Goal: Transaction & Acquisition: Book appointment/travel/reservation

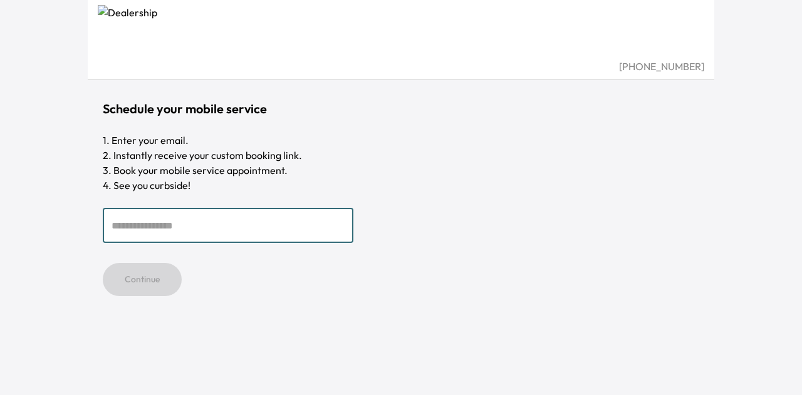
click at [246, 221] on input "email" at bounding box center [228, 225] width 251 height 35
type input "**********"
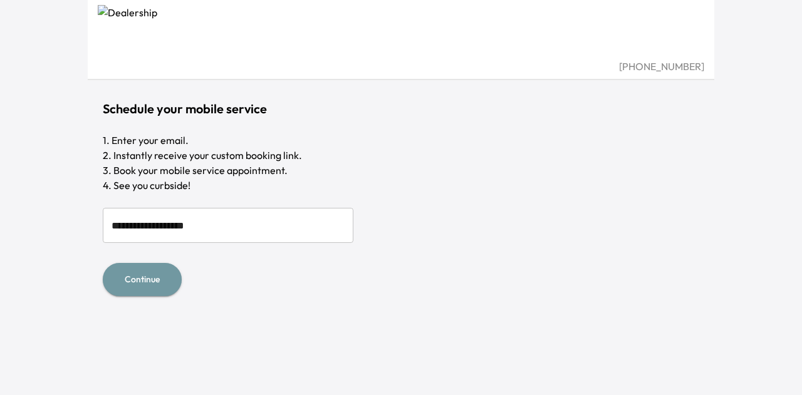
click at [150, 279] on button "Continue" at bounding box center [142, 279] width 79 height 33
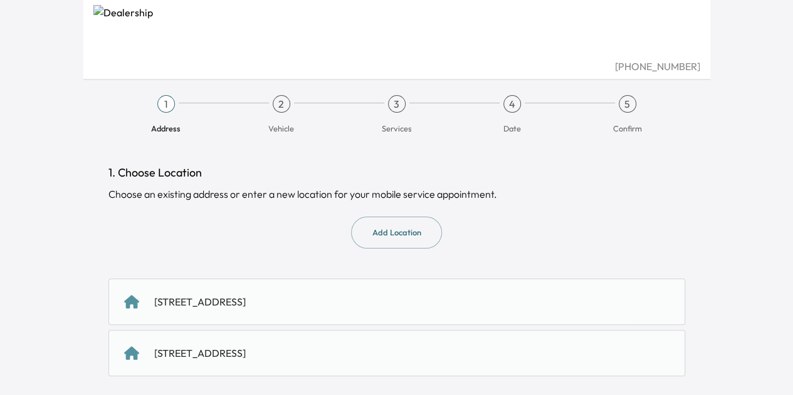
click at [246, 307] on div "3310 Moorpark Ave, San Jose, CA 95117, US" at bounding box center [199, 302] width 91 height 15
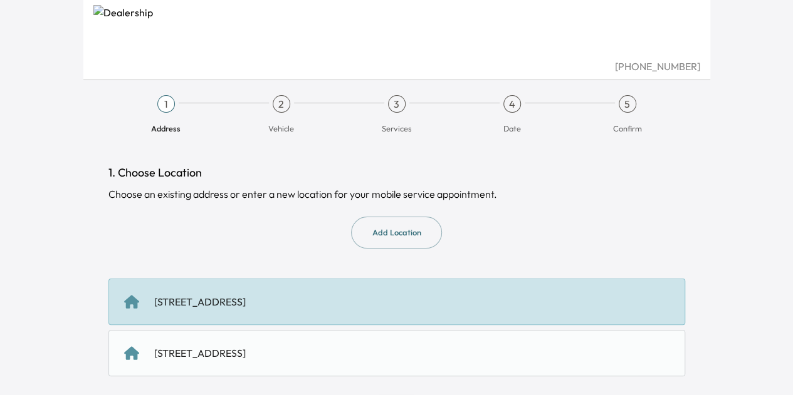
scroll to position [50, 0]
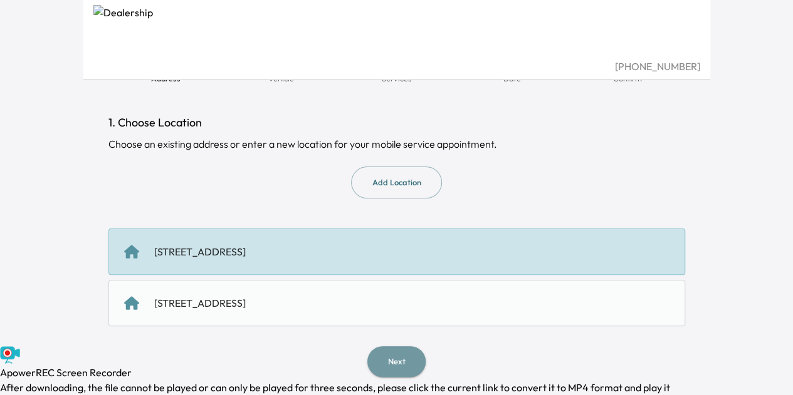
click at [400, 357] on button "Next" at bounding box center [396, 362] width 58 height 31
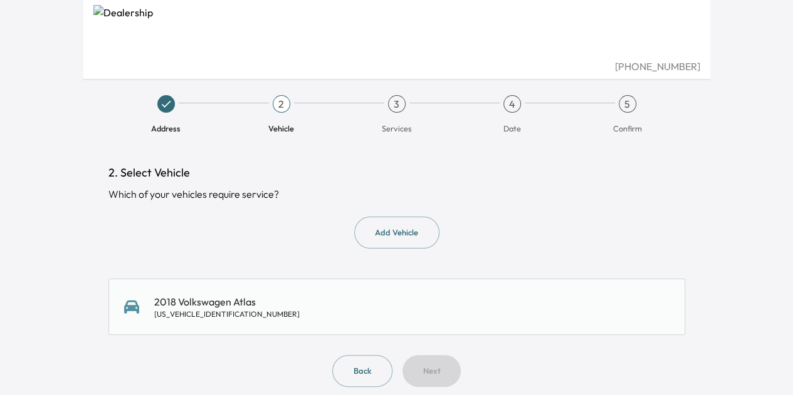
click at [284, 313] on div "2018 Volkswagen Atlas 1V2LR2CA3JC589563" at bounding box center [396, 307] width 545 height 25
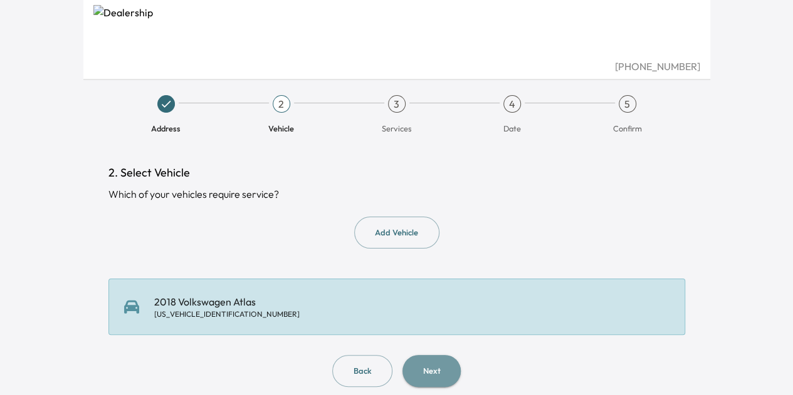
click at [439, 377] on button "Next" at bounding box center [431, 371] width 58 height 32
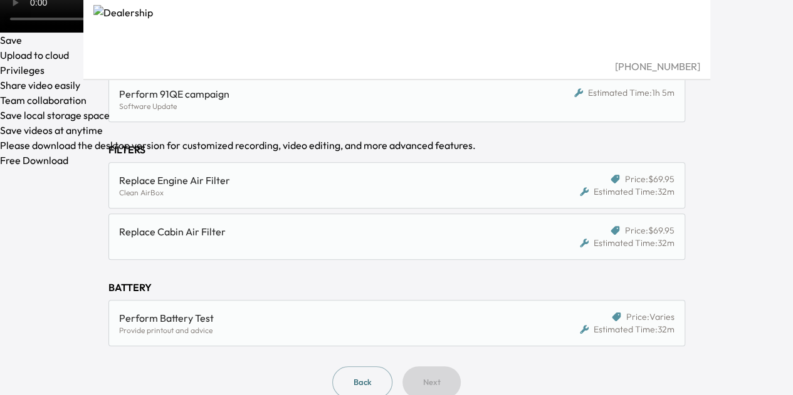
scroll to position [525, 0]
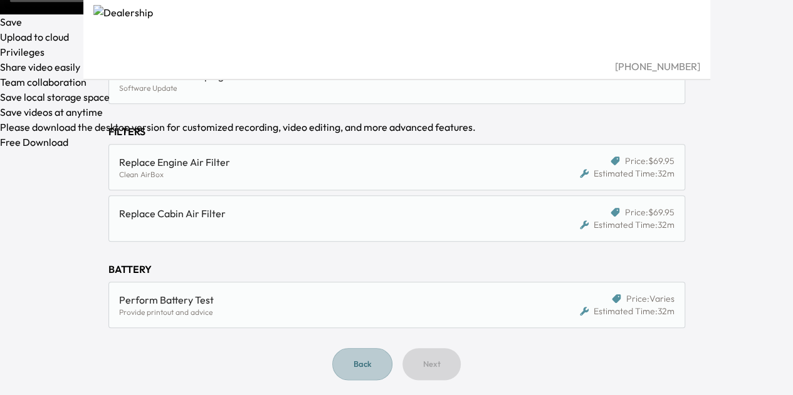
click at [377, 360] on button "Back" at bounding box center [362, 364] width 60 height 32
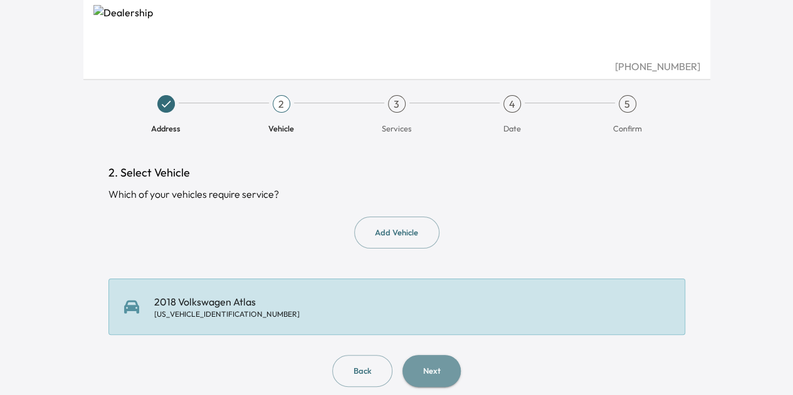
click at [447, 382] on button "Next" at bounding box center [431, 371] width 58 height 32
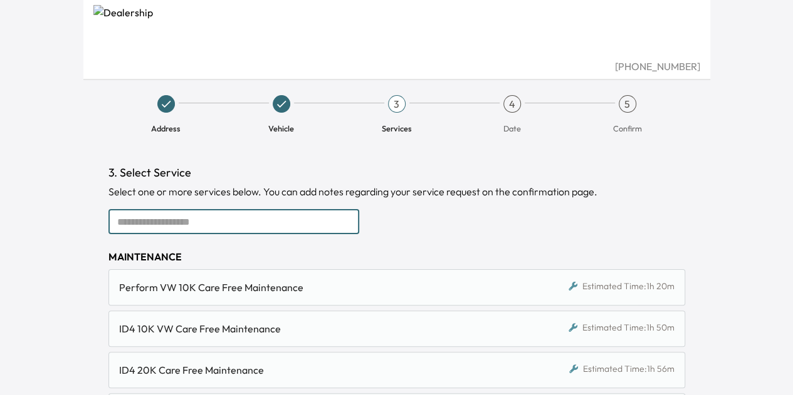
click at [287, 222] on input "text" at bounding box center [233, 221] width 251 height 25
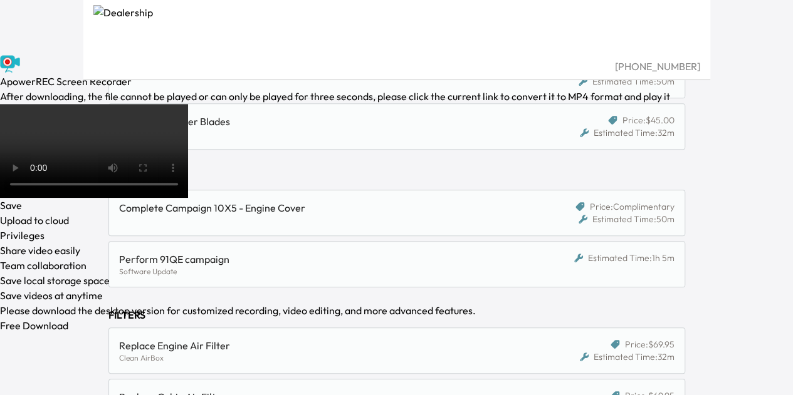
scroll to position [343, 0]
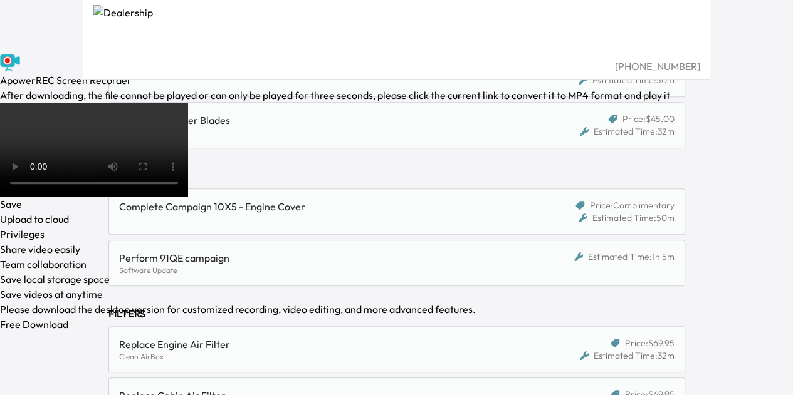
click at [301, 262] on div "Perform 91QE campaign" at bounding box center [322, 258] width 407 height 15
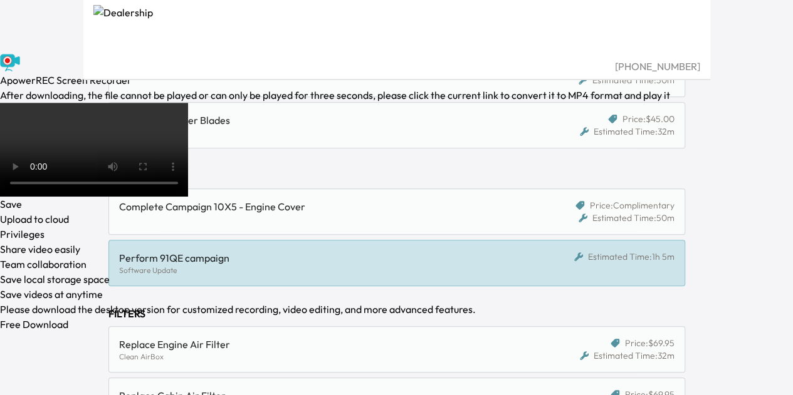
click at [286, 224] on div "Complete Campaign 10X5 - Engine Cover Price: Complimentary Estimated Time: 50m" at bounding box center [396, 212] width 576 height 46
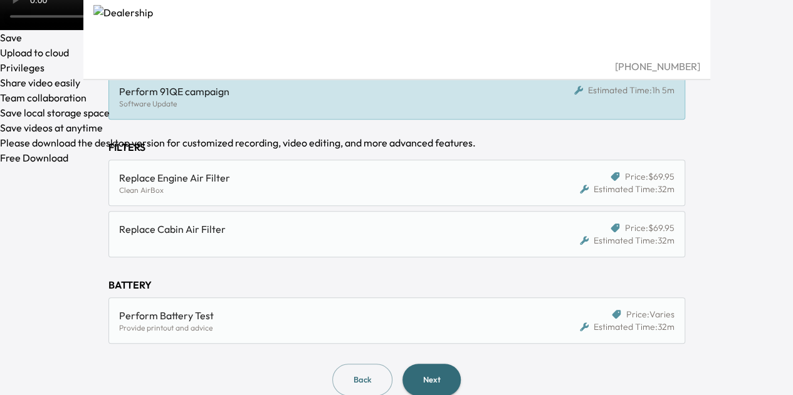
scroll to position [525, 0]
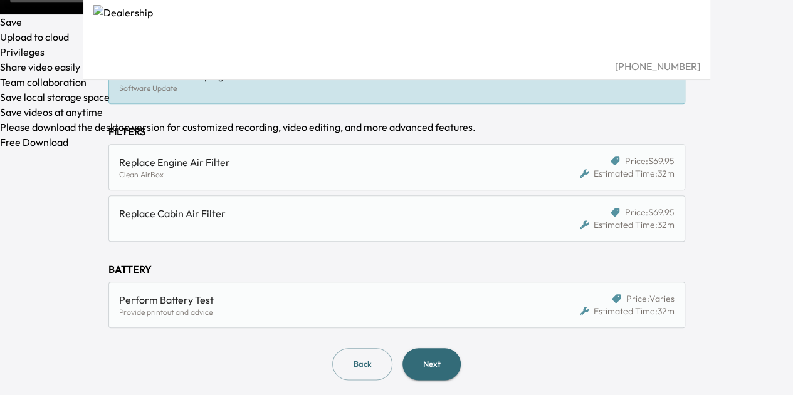
click at [296, 297] on div "Perform Battery Test" at bounding box center [322, 300] width 407 height 15
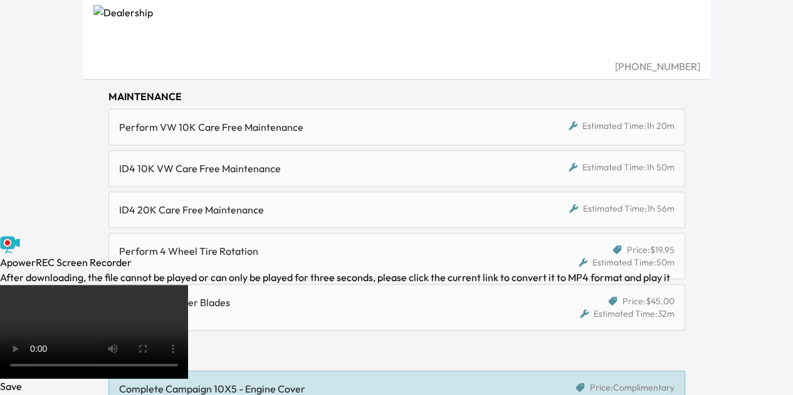
scroll to position [0, 0]
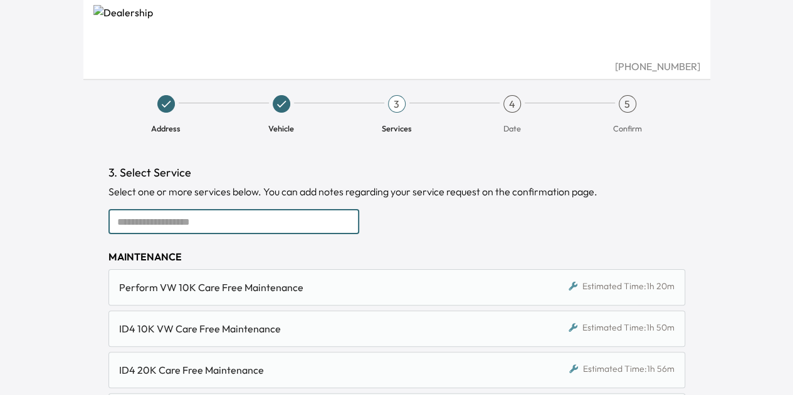
click at [214, 221] on input "text" at bounding box center [233, 221] width 251 height 25
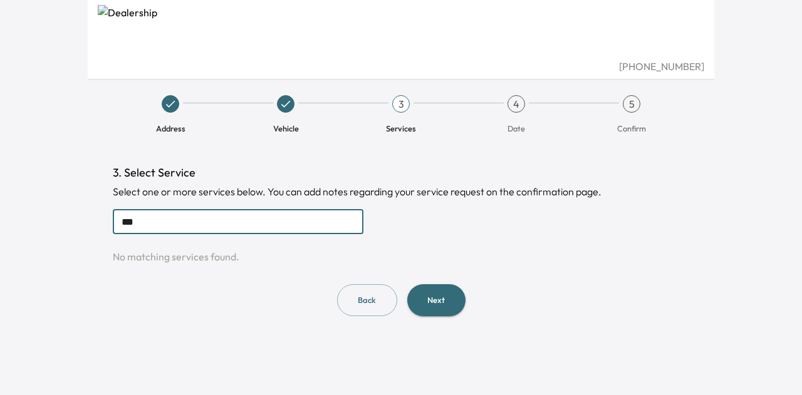
type input "***"
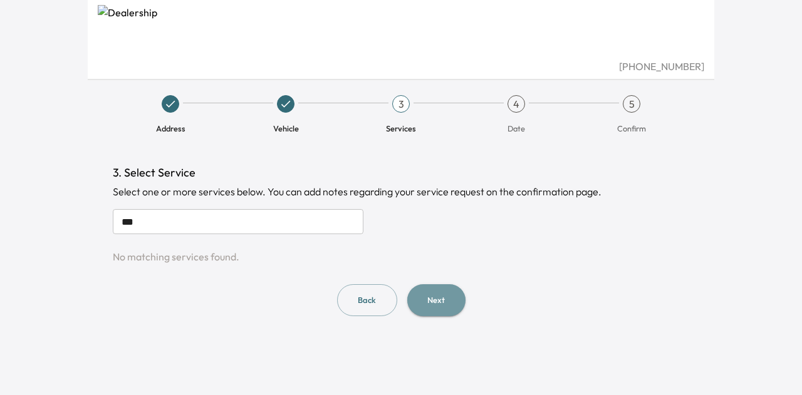
click at [436, 301] on button "Next" at bounding box center [436, 300] width 58 height 32
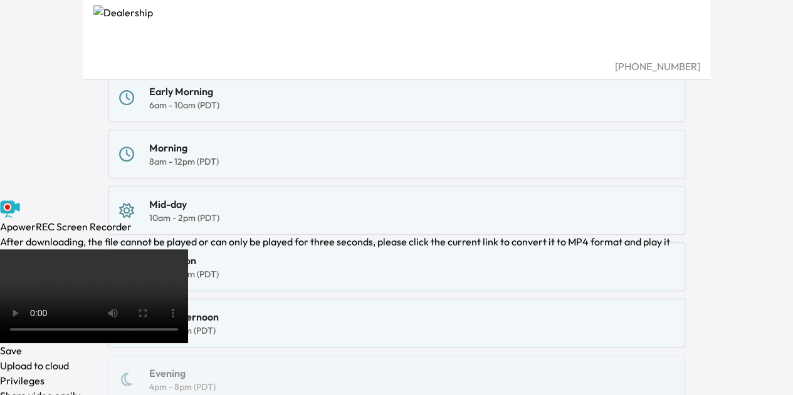
scroll to position [365, 0]
